Goal: Navigation & Orientation: Find specific page/section

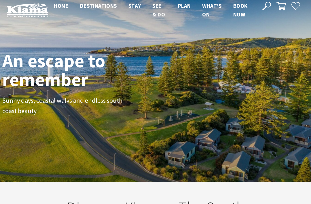
scroll to position [7, 0]
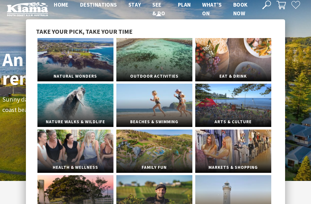
click at [158, 8] on link "See & Do" at bounding box center [159, 9] width 13 height 16
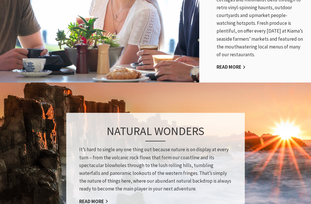
scroll to position [382, 0]
click at [99, 198] on link "Read More" at bounding box center [93, 201] width 29 height 7
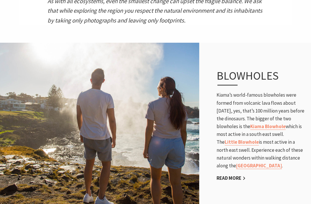
scroll to position [276, 0]
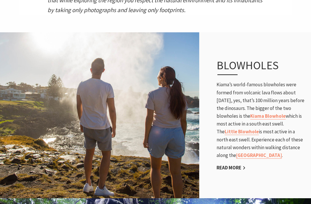
click at [255, 153] on link "[GEOGRAPHIC_DATA]" at bounding box center [259, 155] width 46 height 7
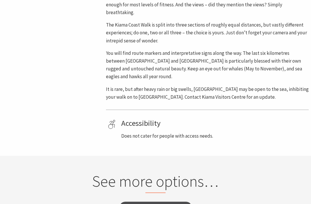
scroll to position [325, 0]
click at [169, 202] on link "See all Things To Do" at bounding box center [156, 209] width 72 height 14
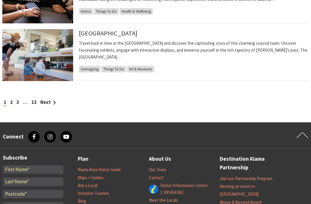
scroll to position [654, 0]
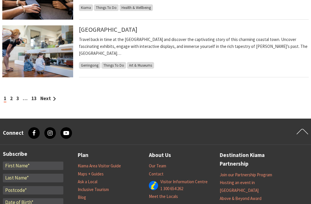
click at [110, 167] on link "Kiama Area Visitor Guide" at bounding box center [99, 166] width 43 height 6
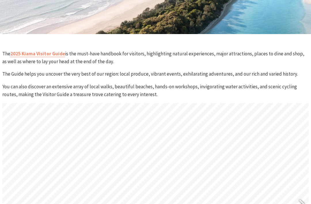
scroll to position [153, 0]
click at [46, 57] on link "2025 Kiama Visitor Guide" at bounding box center [37, 53] width 55 height 7
